Goal: Task Accomplishment & Management: Manage account settings

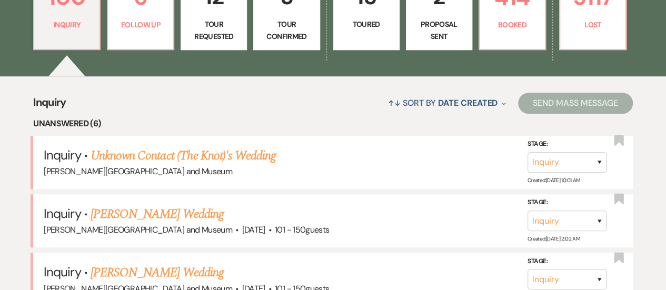
scroll to position [362, 0]
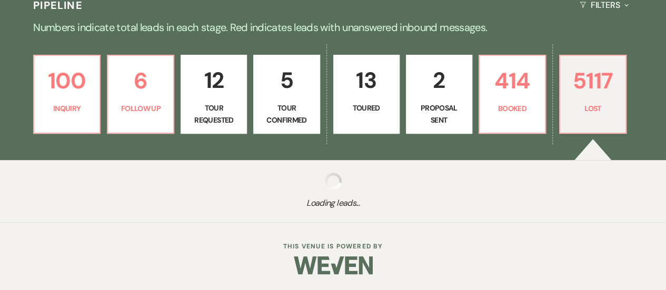
scroll to position [244, 0]
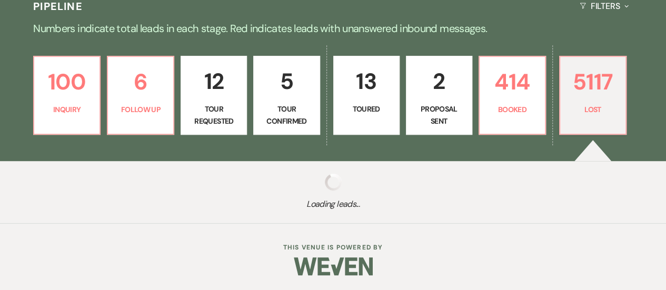
select select "8"
select select "5"
select select "8"
select select "10"
select select "8"
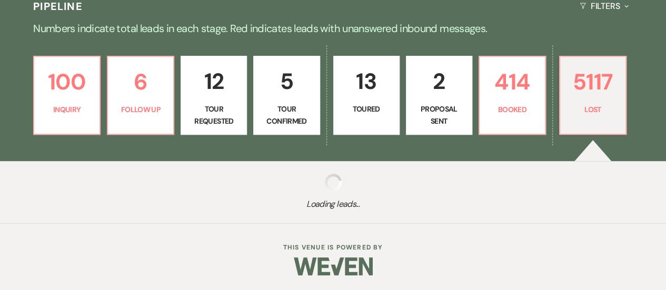
select select "10"
select select "8"
select select "10"
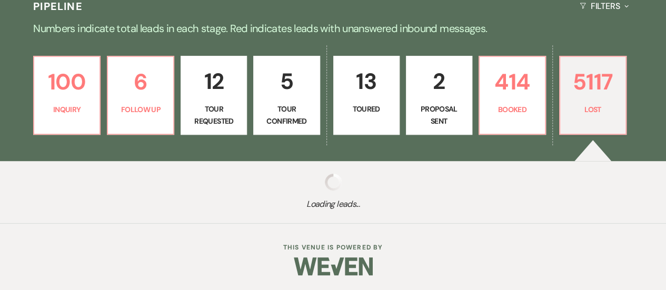
select select "8"
select select "10"
select select "8"
select select "10"
select select "8"
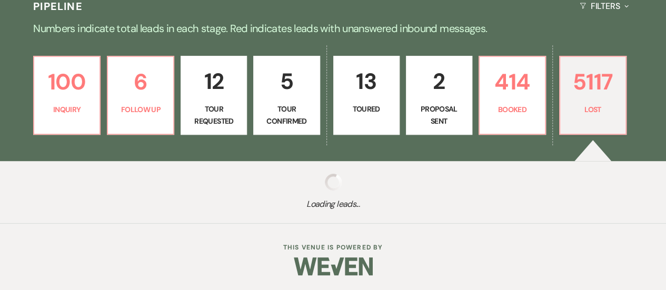
select select "10"
select select "8"
select select "10"
select select "8"
select select "10"
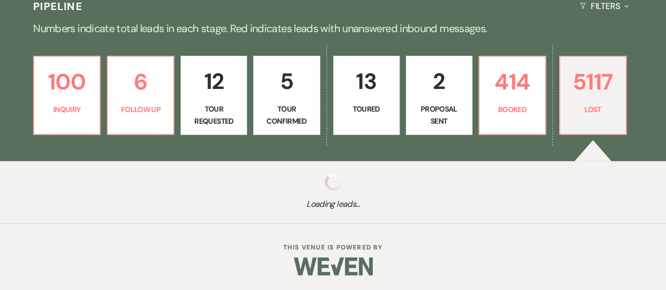
select select "8"
select select "6"
select select "8"
select select "10"
select select "8"
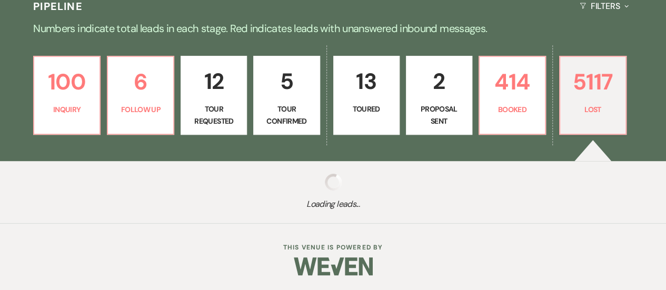
select select "1"
select select "8"
select select "10"
select select "8"
select select "1"
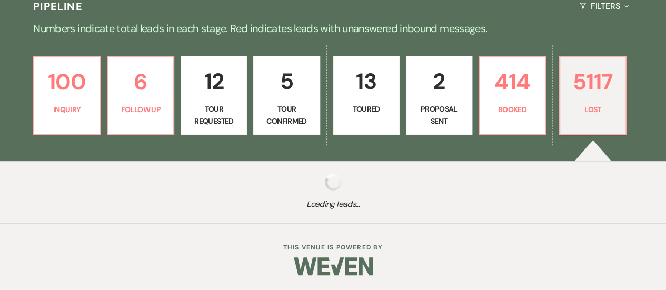
select select "8"
select select "10"
select select "8"
select select "1"
select select "8"
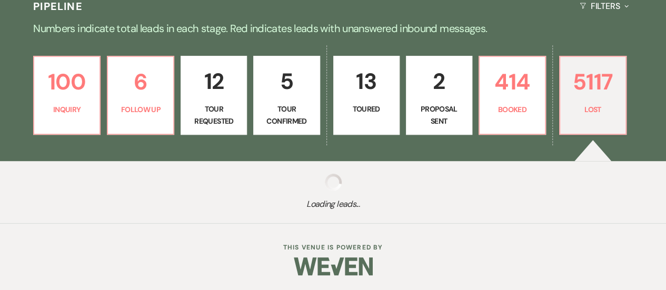
select select "10"
select select "8"
select select "10"
select select "8"
select select "5"
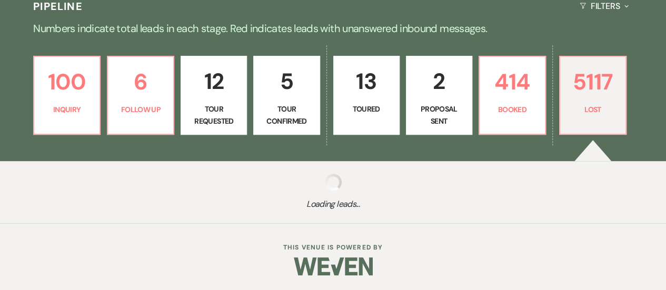
select select "8"
select select "10"
select select "8"
select select "1"
select select "8"
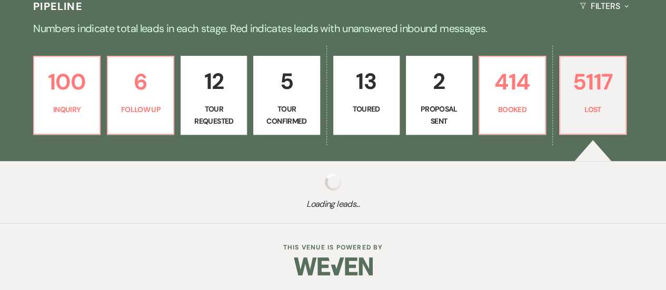
select select "10"
select select "8"
select select "6"
select select "8"
select select "10"
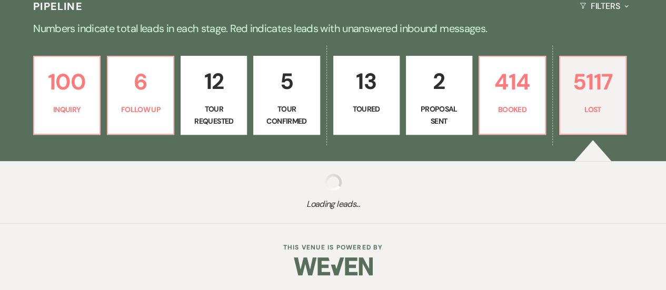
select select "8"
select select "10"
select select "8"
select select "1"
select select "8"
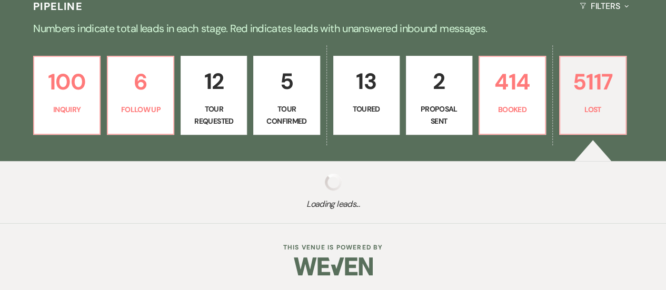
select select "1"
select select "8"
select select "9"
select select "8"
select select "1"
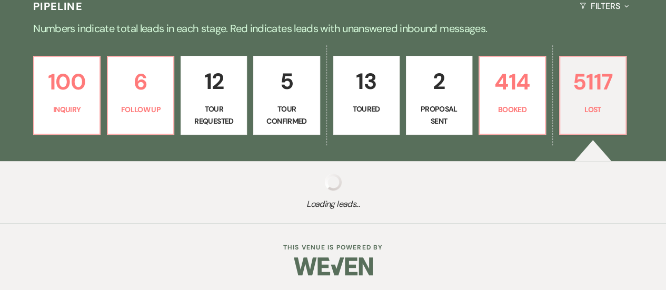
select select "8"
select select "1"
select select "8"
select select "10"
select select "8"
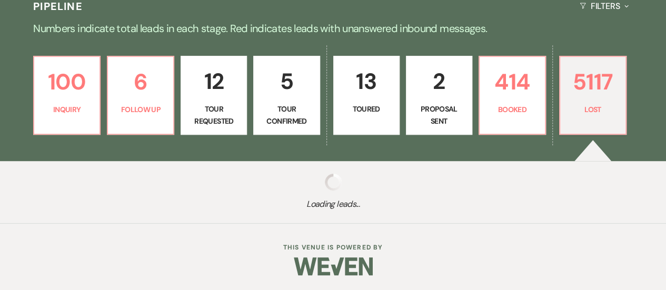
select select "10"
select select "8"
select select "5"
select select "8"
select select "1"
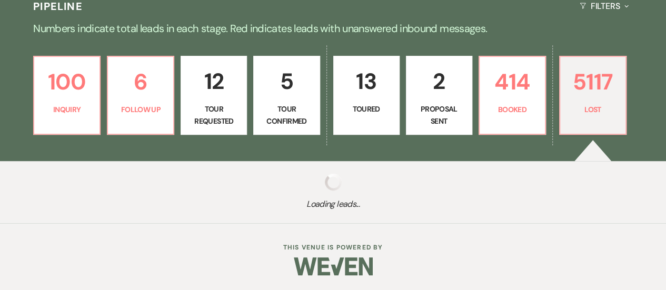
select select "8"
select select "1"
select select "8"
select select "1"
select select "8"
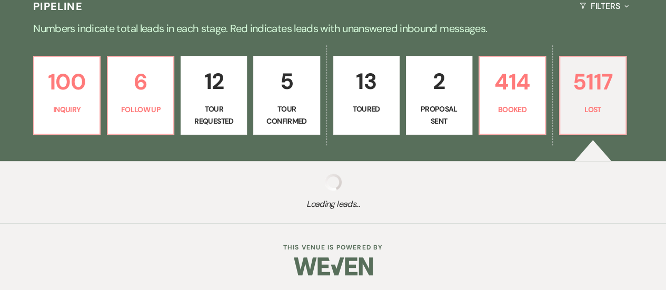
select select "10"
select select "8"
select select "10"
select select "8"
select select "5"
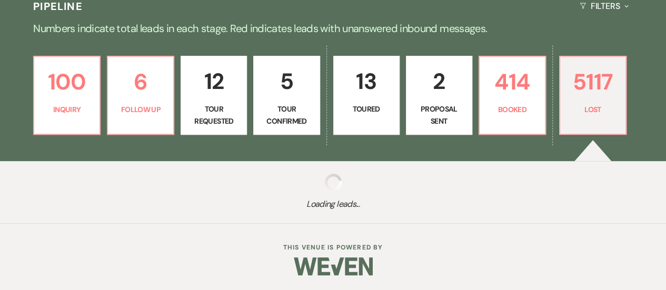
select select "8"
select select "5"
select select "8"
select select "10"
select select "8"
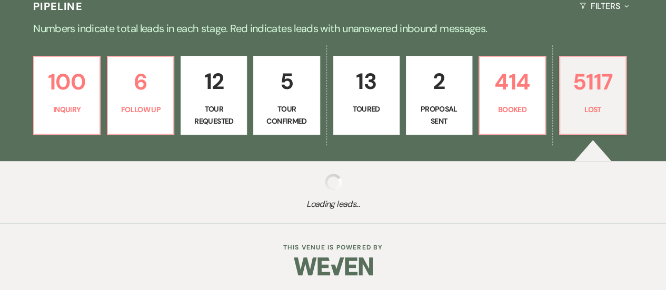
select select "10"
select select "8"
select select "1"
select select "8"
select select "10"
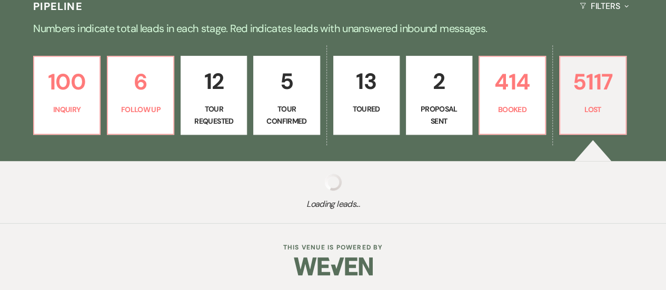
select select "8"
select select "1"
select select "8"
select select "5"
select select "8"
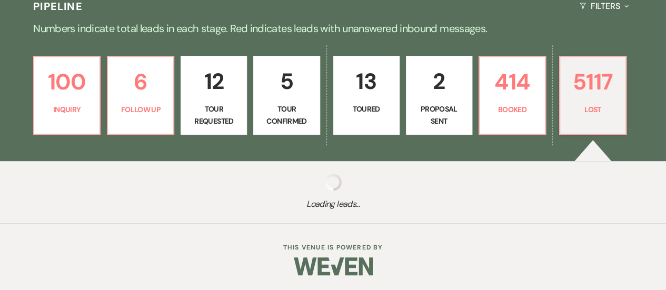
select select "10"
select select "8"
select select "5"
select select "8"
select select "10"
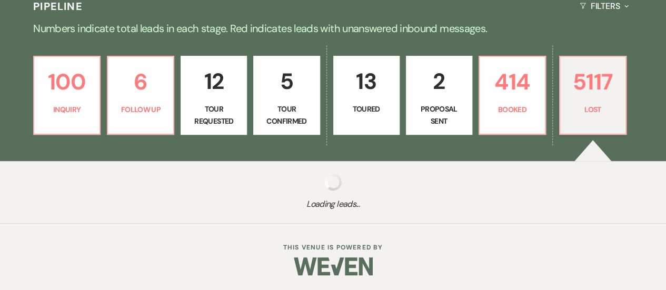
select select "8"
select select "7"
select select "8"
select select "10"
select select "8"
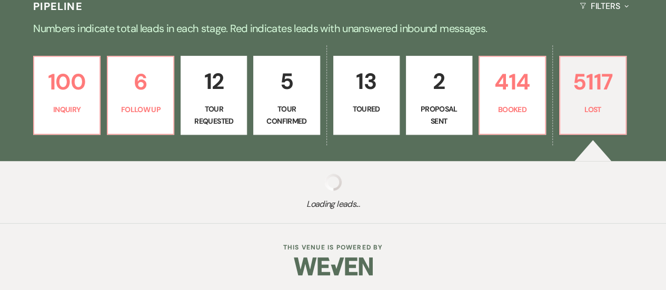
select select "5"
select select "8"
select select "10"
select select "8"
select select "5"
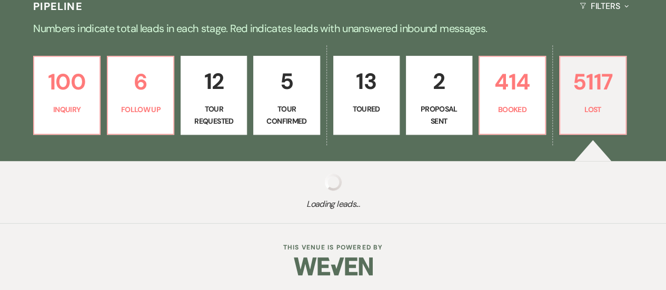
select select "8"
select select "5"
select select "8"
select select "10"
select select "8"
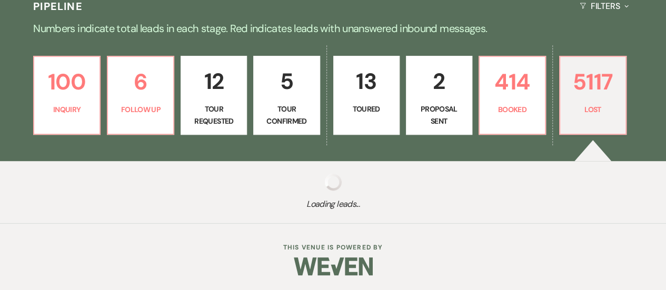
select select "10"
select select "8"
select select "5"
select select "8"
select select "10"
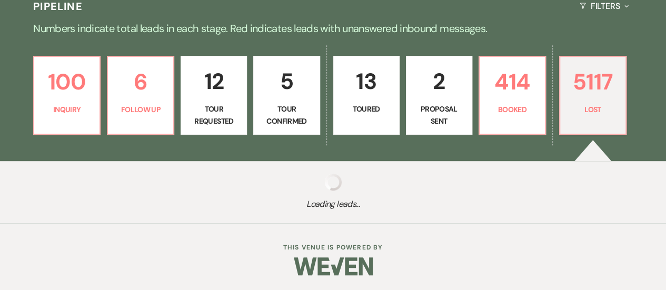
select select "8"
select select "10"
select select "8"
select select "10"
select select "8"
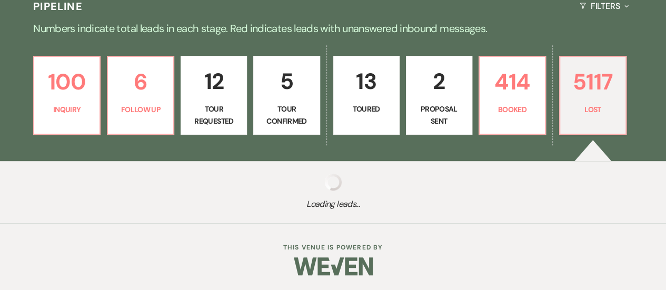
select select "10"
select select "8"
select select "5"
select select "8"
select select "5"
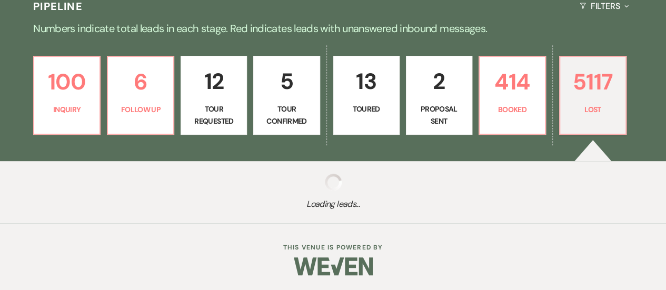
select select "8"
select select "5"
select select "8"
select select "5"
select select "8"
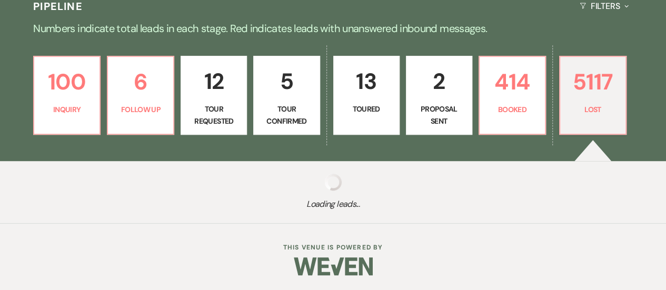
select select "10"
select select "8"
select select "5"
select select "8"
select select "1"
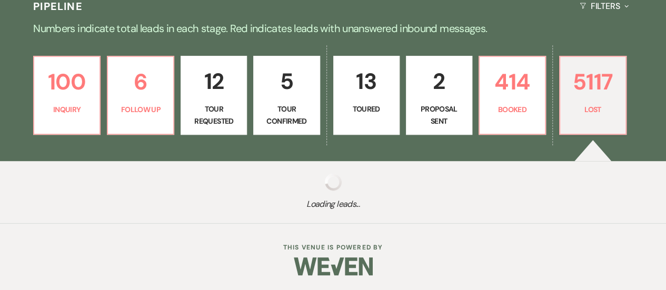
select select "8"
select select "5"
select select "8"
select select "1"
select select "8"
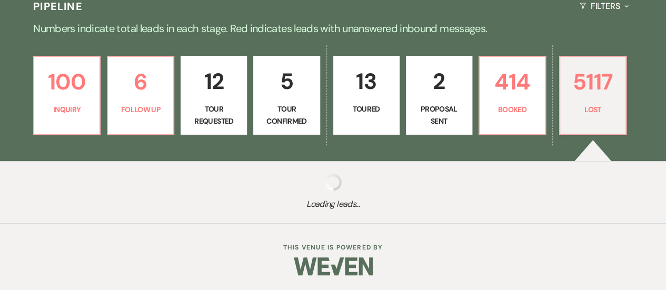
select select "10"
select select "8"
select select "1"
select select "8"
select select "1"
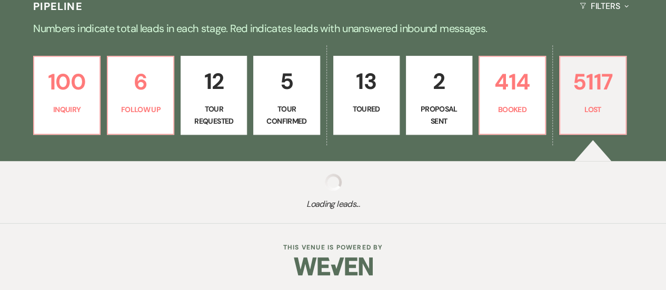
select select "8"
select select "6"
select select "8"
select select "10"
select select "8"
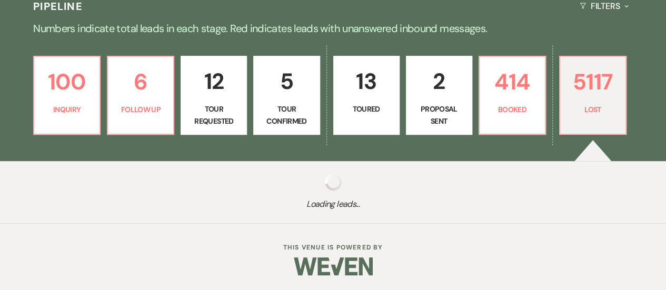
select select "5"
select select "8"
select select "1"
select select "8"
select select "1"
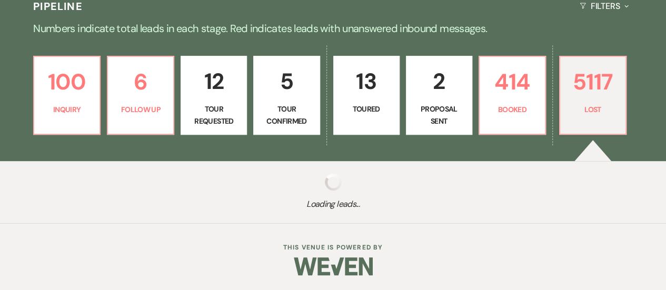
select select "8"
select select "5"
select select "8"
select select "5"
select select "8"
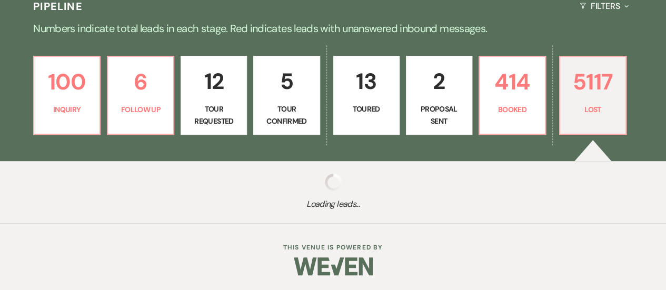
select select "5"
select select "8"
select select "10"
select select "8"
select select "10"
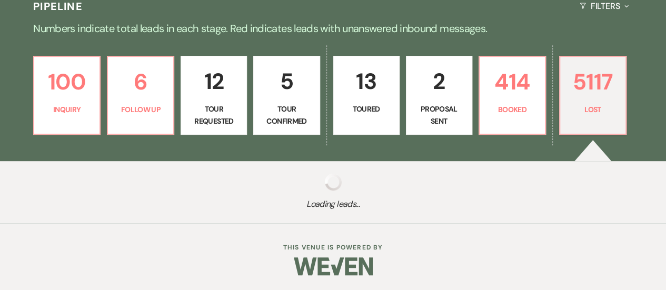
select select "8"
select select "1"
select select "8"
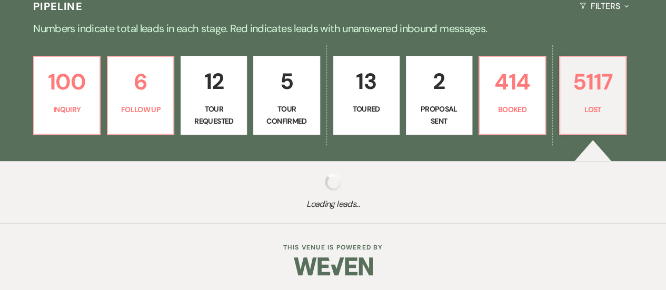
select select "10"
select select "8"
select select "6"
select select "8"
select select "5"
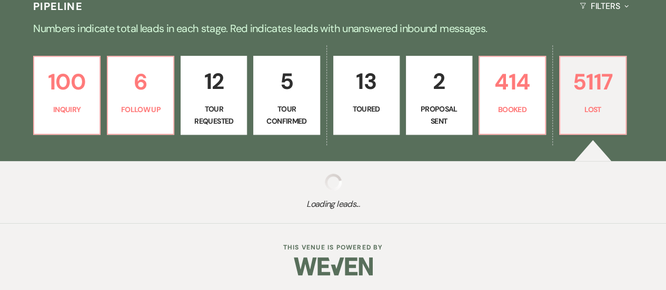
select select "8"
select select "1"
select select "8"
select select "1"
select select "8"
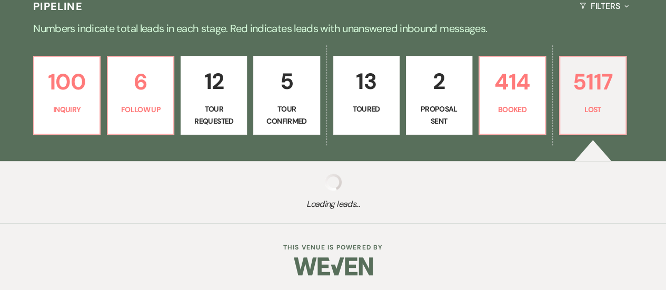
select select "10"
select select "8"
select select "5"
select select "8"
select select "5"
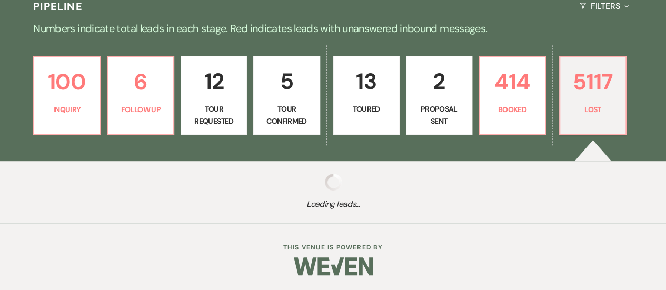
select select "8"
select select "1"
select select "8"
select select "1"
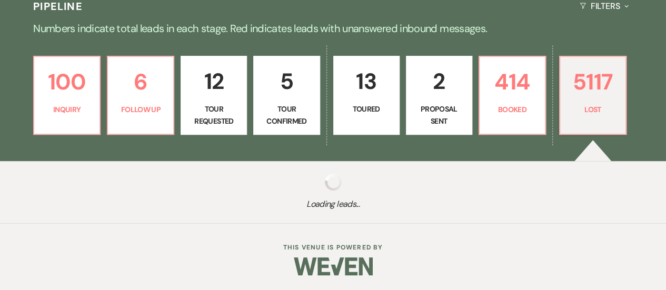
select select "8"
select select "5"
select select "8"
select select "10"
select select "8"
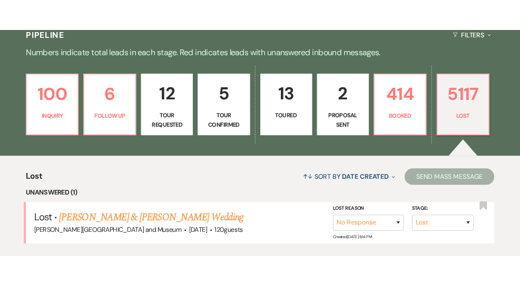
scroll to position [362, 0]
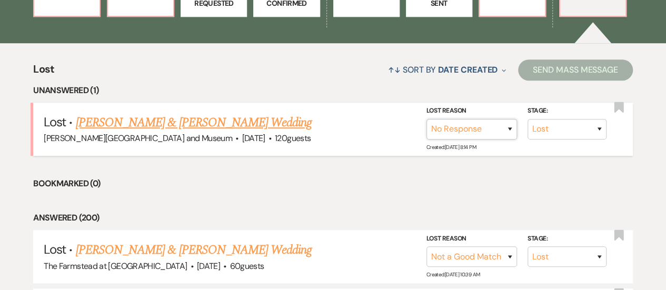
click at [511, 130] on select "Booked Elsewhere Budget Date Unavailable No Response Not a Good Match Capacity …" at bounding box center [471, 129] width 91 height 21
click at [508, 130] on select "Booked Elsewhere Budget Date Unavailable No Response Not a Good Match Capacity …" at bounding box center [471, 129] width 91 height 21
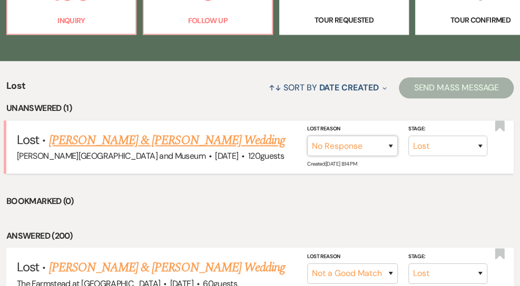
click at [392, 136] on select "Booked Elsewhere Budget Date Unavailable No Response Not a Good Match Capacity …" at bounding box center [352, 146] width 91 height 21
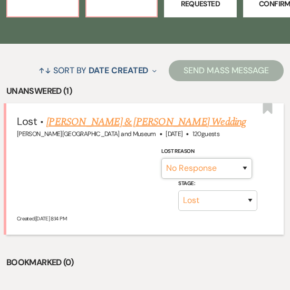
click at [247, 175] on select "Booked Elsewhere Budget Date Unavailable No Response Not a Good Match Capacity …" at bounding box center [206, 168] width 91 height 21
drag, startPoint x: 225, startPoint y: 180, endPoint x: 242, endPoint y: 178, distance: 16.9
click at [225, 178] on select "Booked Elsewhere Budget Date Unavailable No Response Not a Good Match Capacity …" at bounding box center [206, 168] width 91 height 21
click at [244, 173] on select "Booked Elsewhere Budget Date Unavailable No Response Not a Good Match Capacity …" at bounding box center [206, 168] width 91 height 21
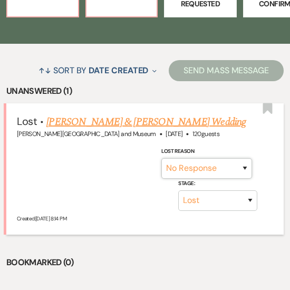
click at [244, 173] on select "Booked Elsewhere Budget Date Unavailable No Response Not a Good Match Capacity …" at bounding box center [206, 168] width 91 height 21
click at [244, 177] on select "Booked Elsewhere Budget Date Unavailable No Response Not a Good Match Capacity …" at bounding box center [206, 168] width 91 height 21
